Goal: Navigation & Orientation: Understand site structure

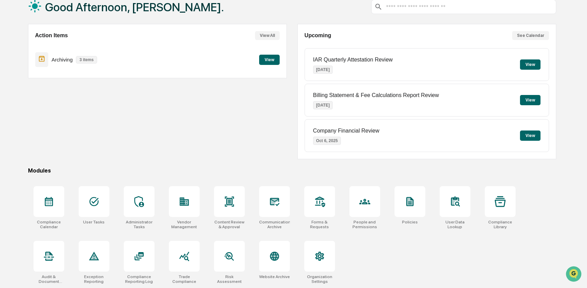
scroll to position [44, 0]
click at [286, 207] on div at bounding box center [274, 201] width 31 height 31
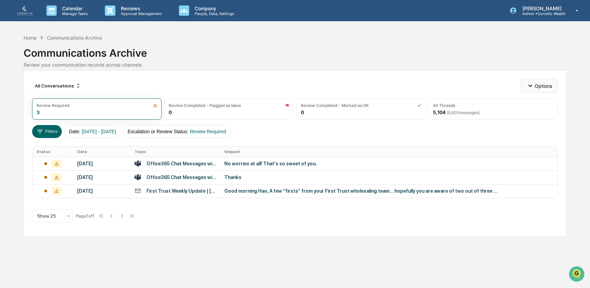
click at [550, 87] on button "Options" at bounding box center [539, 86] width 37 height 14
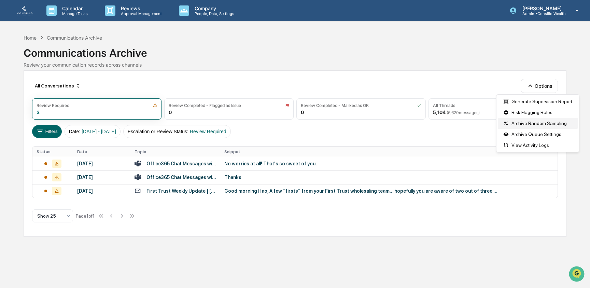
click at [548, 121] on div "Archive Random Sampling" at bounding box center [538, 123] width 80 height 11
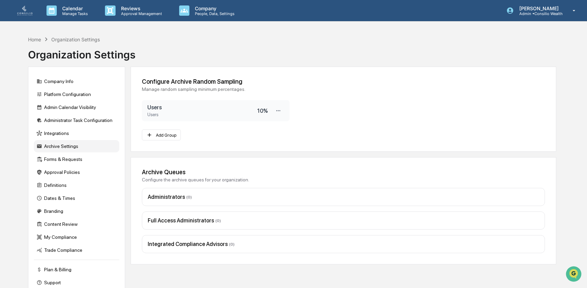
click at [164, 115] on div "Users" at bounding box center [202, 114] width 110 height 5
click at [160, 134] on button "Add Group" at bounding box center [161, 134] width 39 height 11
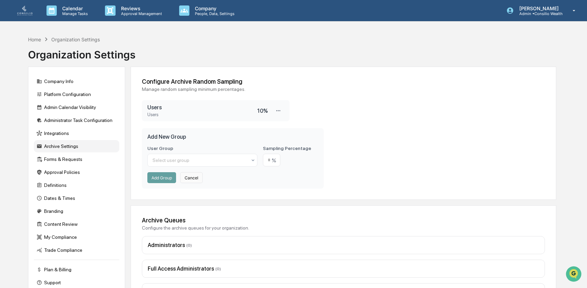
click at [193, 177] on button "Cancel" at bounding box center [191, 177] width 23 height 11
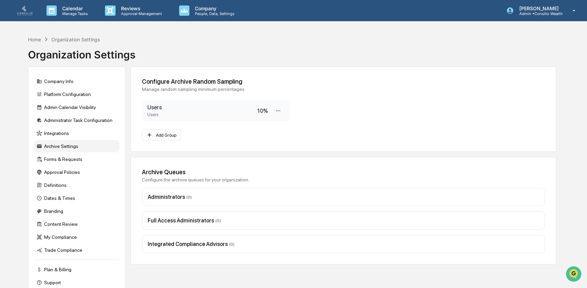
click at [217, 110] on h3 "Users" at bounding box center [202, 107] width 110 height 6
click at [34, 42] on div "Home" at bounding box center [34, 40] width 13 height 6
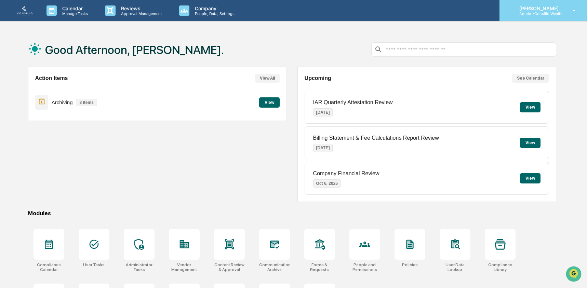
click at [531, 10] on p "[PERSON_NAME]" at bounding box center [537, 8] width 49 height 6
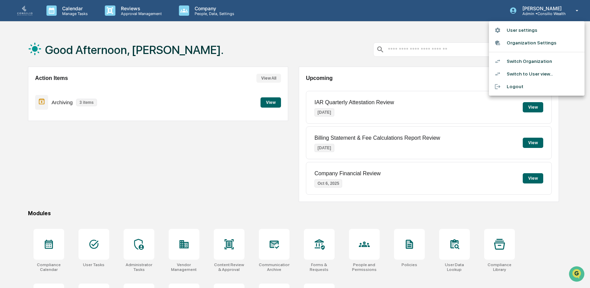
click at [269, 149] on div at bounding box center [295, 144] width 590 height 288
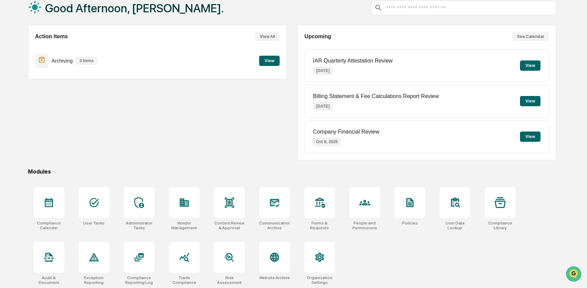
scroll to position [44, 0]
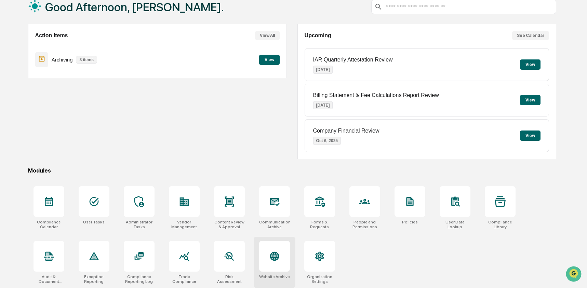
click at [285, 259] on div at bounding box center [274, 256] width 31 height 31
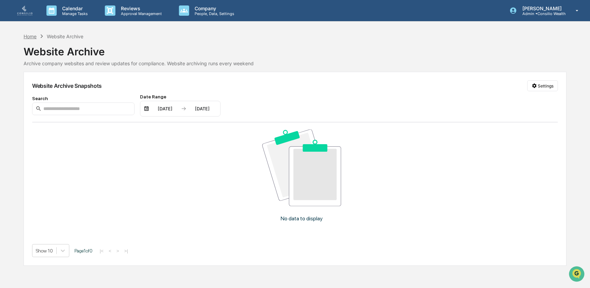
click at [32, 36] on div "Home" at bounding box center [30, 36] width 13 height 6
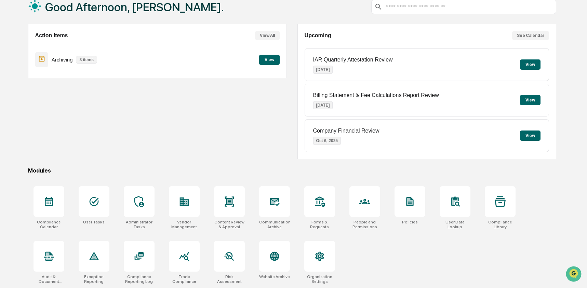
scroll to position [43, 0]
click at [188, 261] on icon at bounding box center [184, 257] width 10 height 10
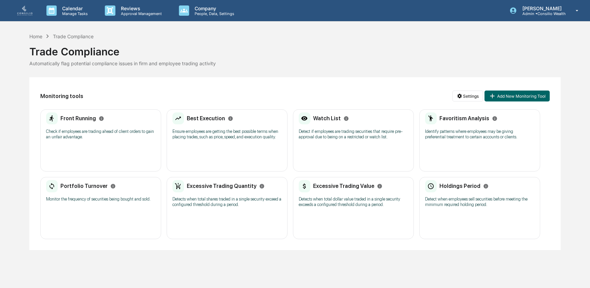
click at [353, 140] on p "Detect if employees are trading securities that require pre-approval due to bei…" at bounding box center [353, 134] width 109 height 11
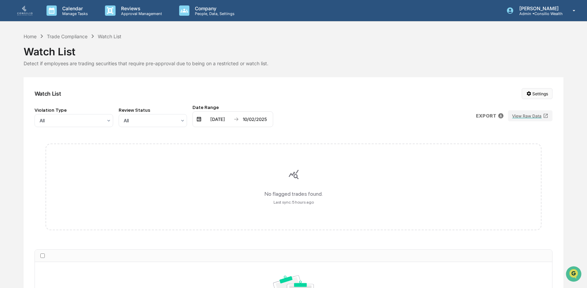
click at [529, 96] on html "Calendar Manage Tasks Reviews Approval Management Company People, Data, Setting…" at bounding box center [293, 144] width 587 height 288
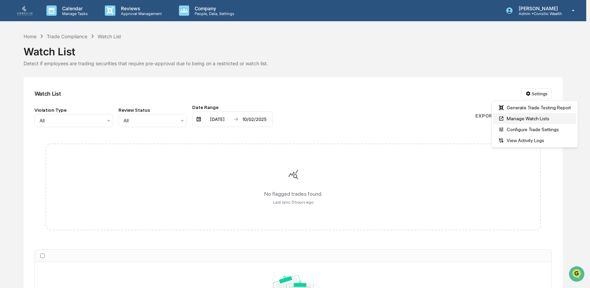
click at [513, 122] on div "Manage Watch Lists" at bounding box center [534, 118] width 83 height 11
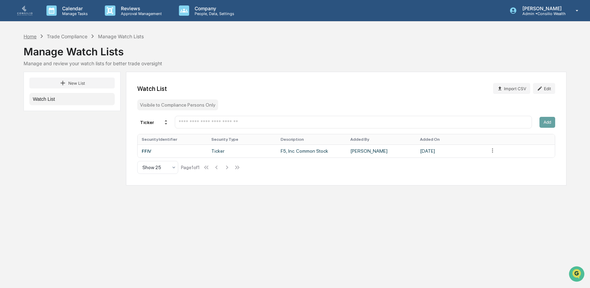
click at [33, 34] on div "Home" at bounding box center [30, 36] width 13 height 6
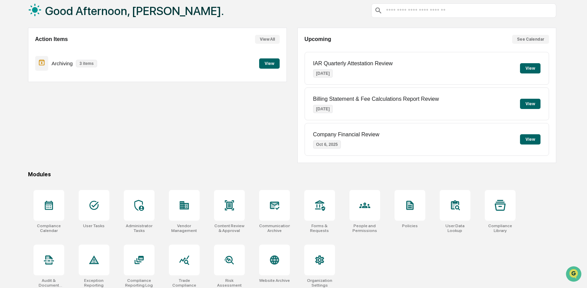
scroll to position [44, 0]
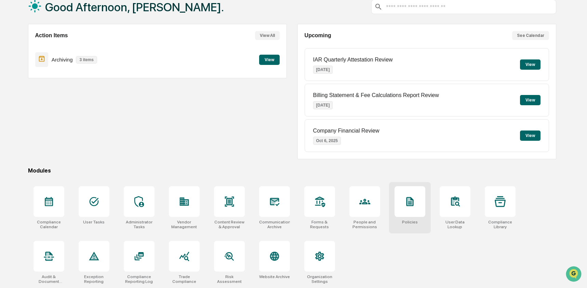
click at [413, 201] on icon at bounding box center [409, 201] width 11 height 11
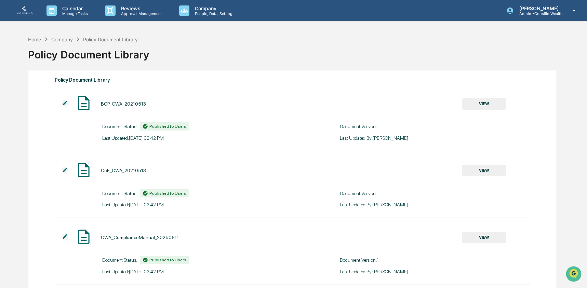
click at [35, 40] on div "Home" at bounding box center [34, 40] width 13 height 6
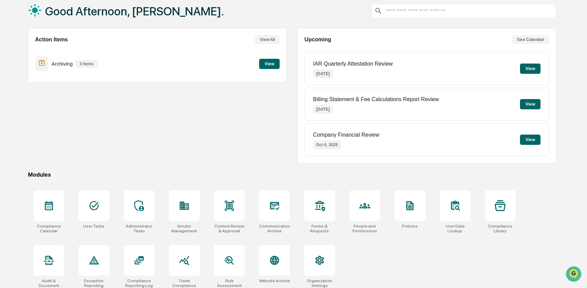
scroll to position [44, 0]
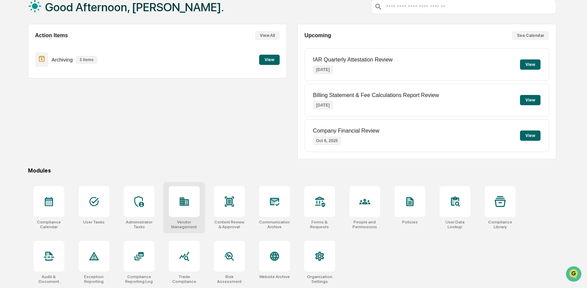
click at [194, 195] on div at bounding box center [184, 201] width 31 height 31
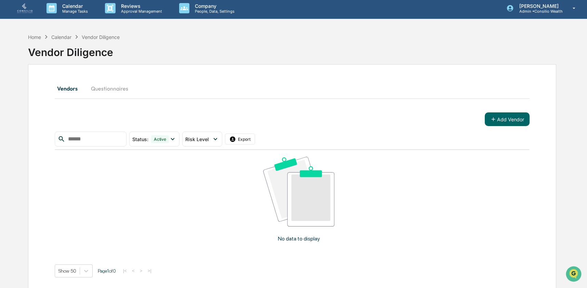
scroll to position [10, 0]
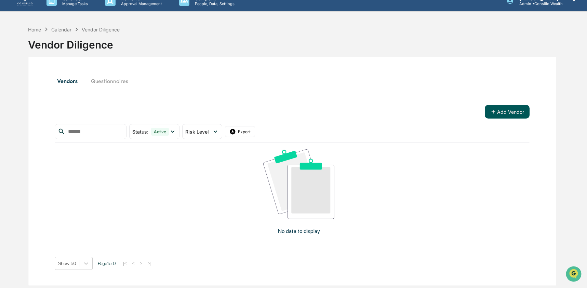
click at [506, 113] on button "Add Vendor" at bounding box center [506, 112] width 45 height 14
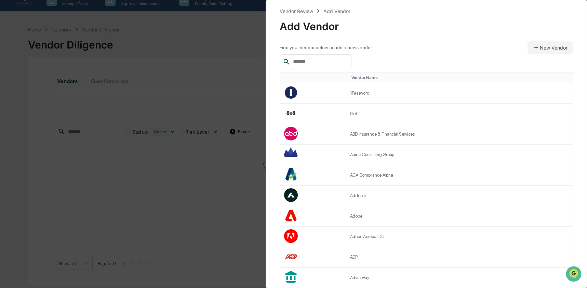
click at [238, 79] on div "Vendor Review Add Vendor Add Vendor Find your vendor below or add a new vendor.…" at bounding box center [293, 144] width 587 height 288
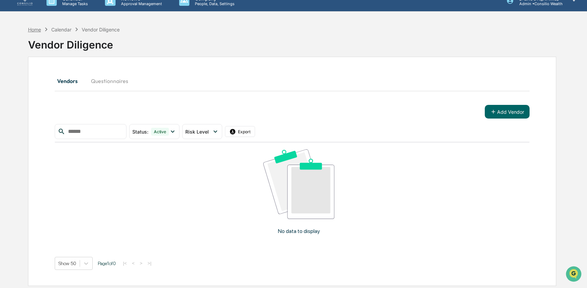
click at [33, 29] on div "Home" at bounding box center [34, 30] width 13 height 6
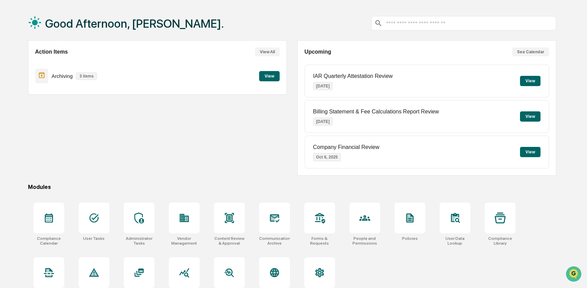
scroll to position [44, 0]
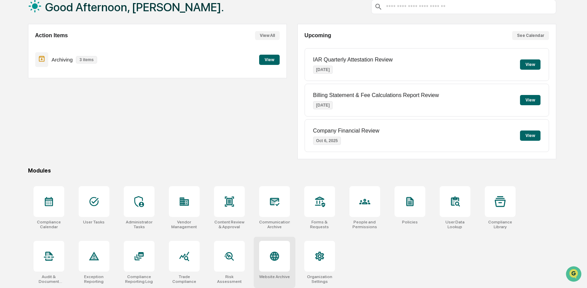
click at [279, 258] on icon at bounding box center [274, 256] width 11 height 11
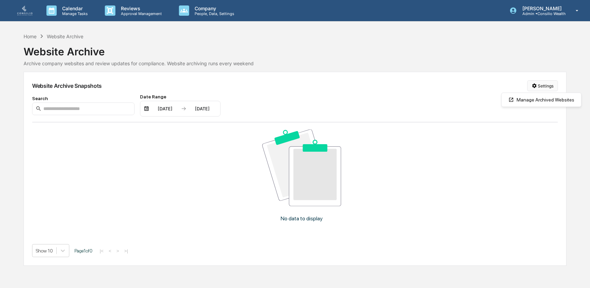
click at [545, 90] on html "Calendar Manage Tasks Reviews Approval Management Company People, Data, Setting…" at bounding box center [295, 144] width 590 height 288
click at [544, 103] on div "Manage Archived Websites" at bounding box center [541, 99] width 77 height 11
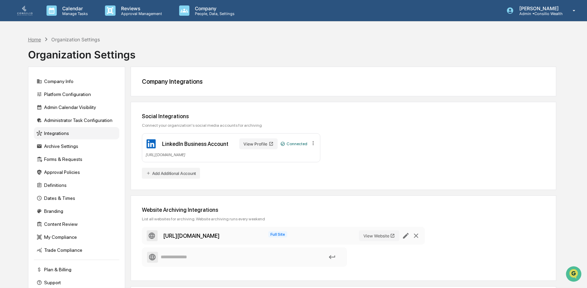
click at [37, 40] on div "Home" at bounding box center [34, 40] width 13 height 6
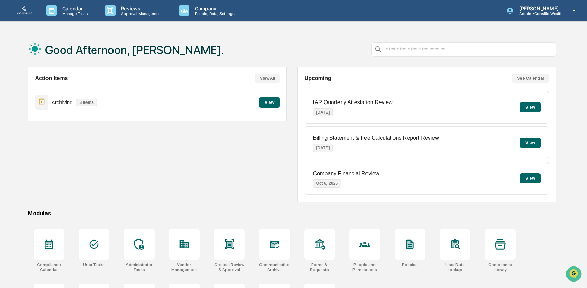
click at [304, 55] on div "Good Afternoon, [PERSON_NAME]." at bounding box center [292, 49] width 528 height 34
click at [304, 52] on div "Good Afternoon, [PERSON_NAME]." at bounding box center [292, 49] width 528 height 34
click at [263, 173] on div "Action Items View All Archiving 3 items View" at bounding box center [157, 134] width 259 height 135
click at [308, 40] on div "Good Afternoon, [PERSON_NAME]." at bounding box center [292, 49] width 528 height 34
click at [215, 182] on div "Action Items View All Archiving 3 items View" at bounding box center [157, 134] width 259 height 135
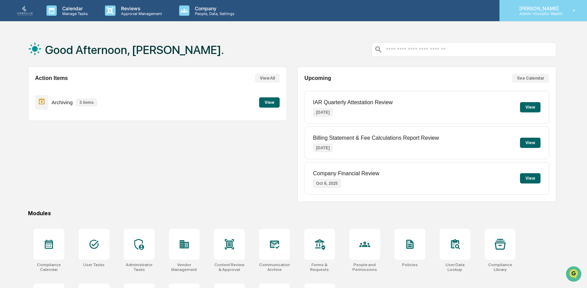
click at [540, 13] on p "Admin • Consilio Wealth" at bounding box center [537, 13] width 49 height 5
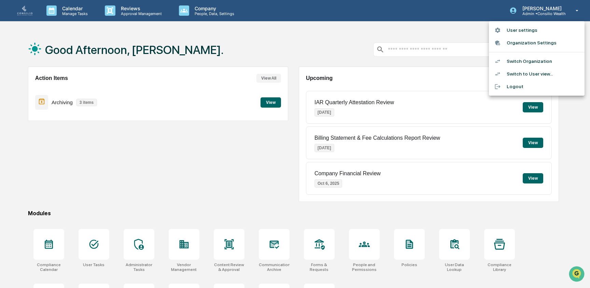
click at [531, 61] on li "Switch Organization" at bounding box center [537, 61] width 96 height 13
